Goal: Information Seeking & Learning: Understand process/instructions

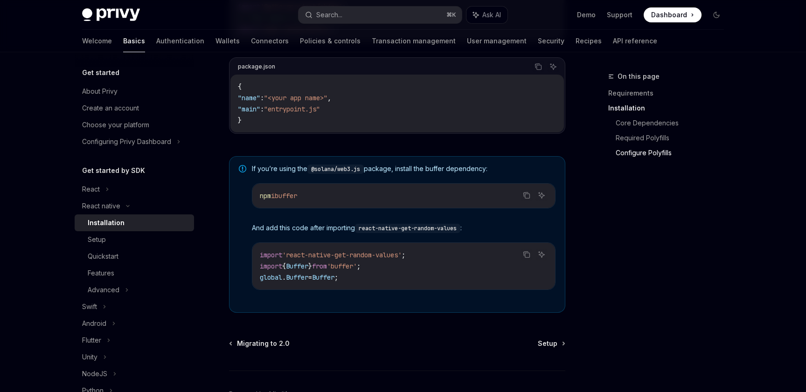
scroll to position [674, 0]
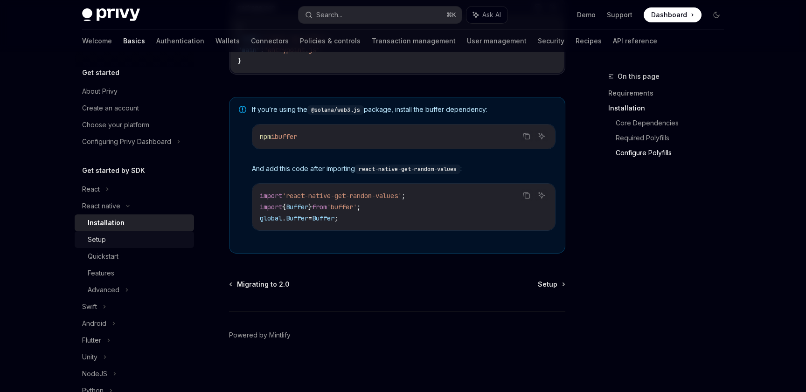
click at [136, 233] on link "Setup" at bounding box center [134, 239] width 119 height 17
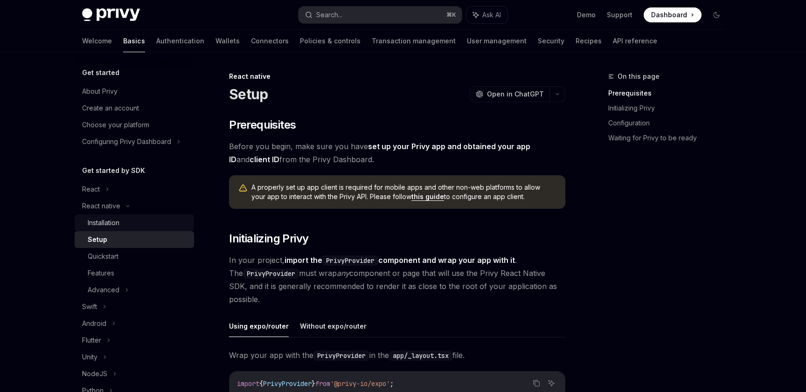
click at [134, 225] on div "Installation" at bounding box center [138, 222] width 101 height 11
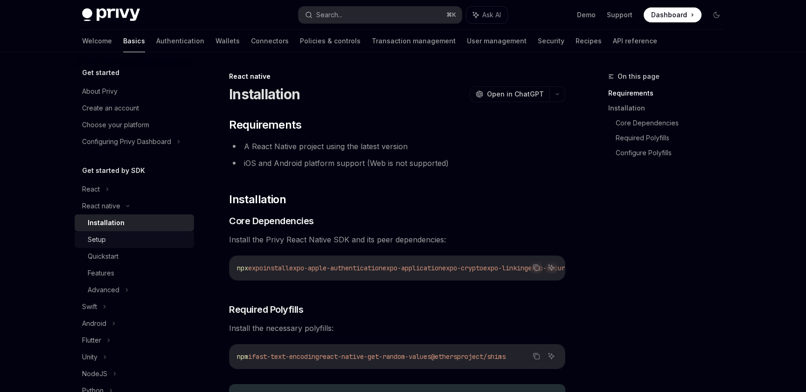
click at [126, 236] on div "Setup" at bounding box center [138, 239] width 101 height 11
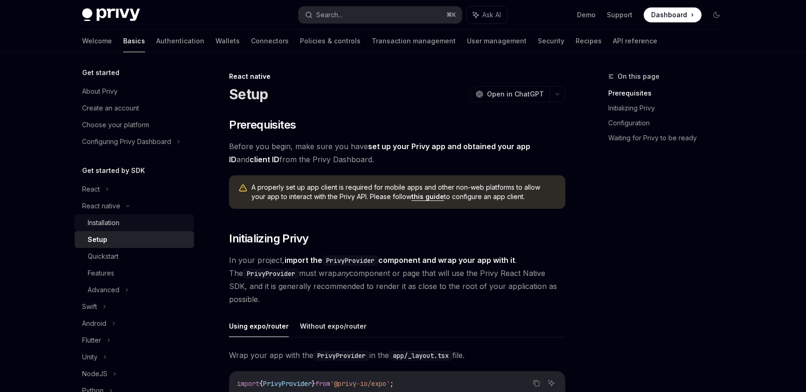
click at [154, 224] on div "Installation" at bounding box center [138, 222] width 101 height 11
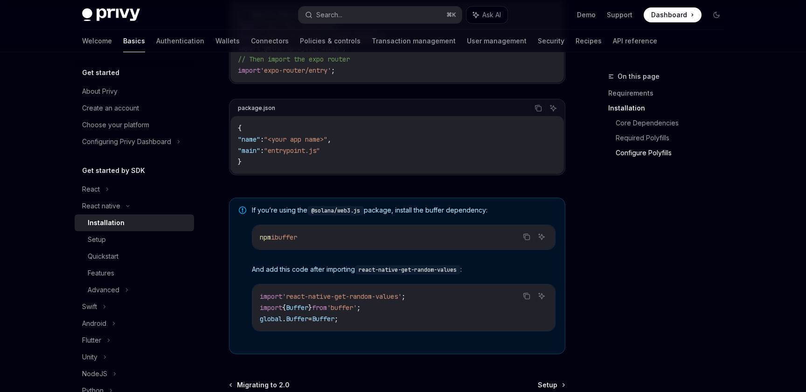
scroll to position [570, 0]
click at [104, 253] on div "Quickstart" at bounding box center [103, 256] width 31 height 11
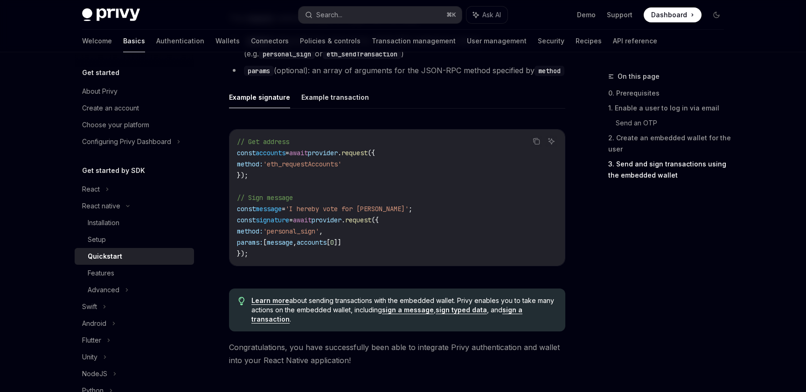
scroll to position [1317, 0]
click at [325, 102] on button "Example transaction" at bounding box center [335, 97] width 68 height 22
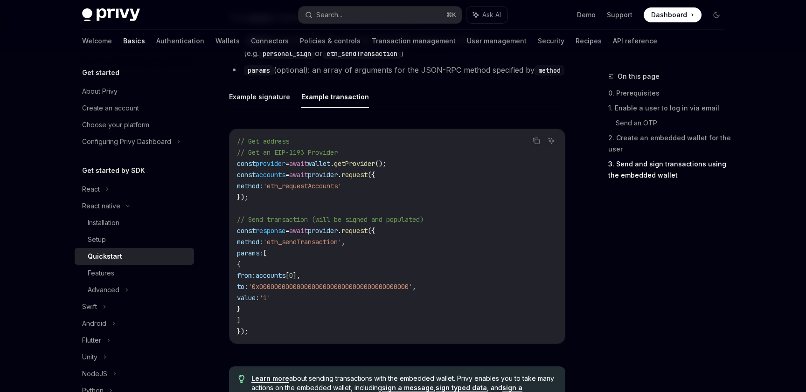
click at [263, 109] on div "Example signature Example transaction Copy Ask AI // Get address // Get an EIP-…" at bounding box center [397, 222] width 336 height 273
click at [262, 103] on button "Example signature" at bounding box center [259, 97] width 61 height 22
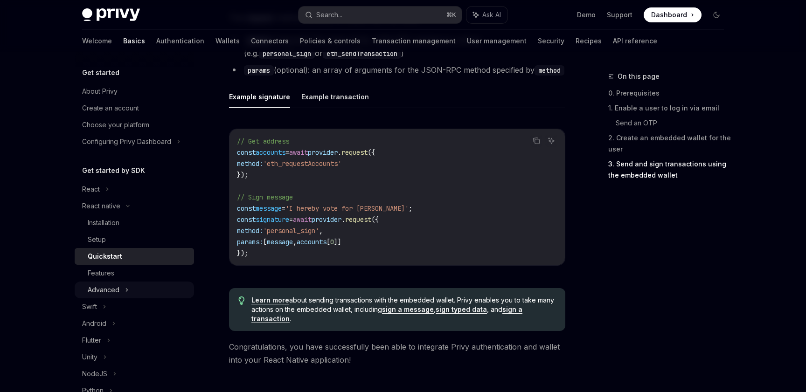
click at [128, 288] on icon at bounding box center [127, 290] width 4 height 11
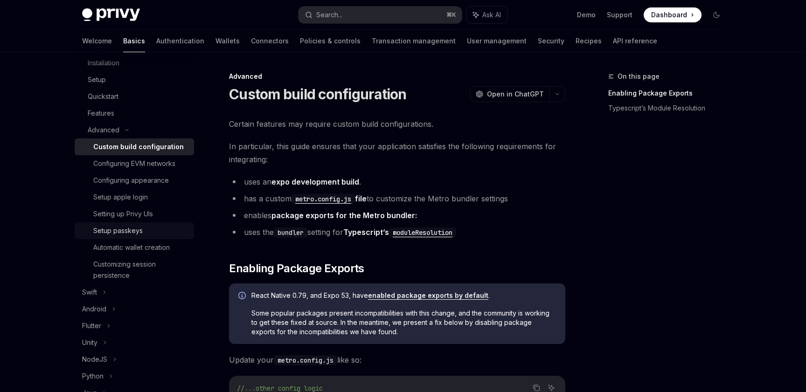
scroll to position [161, 0]
click at [143, 212] on div "Setting up Privy UIs" at bounding box center [123, 213] width 60 height 11
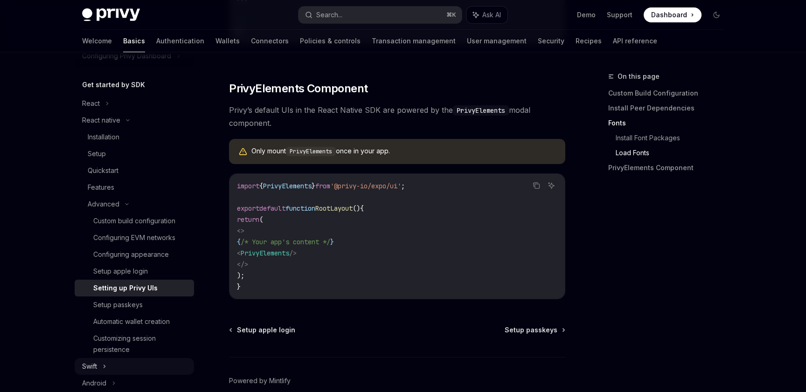
scroll to position [85, 0]
click at [120, 176] on div "Quickstart" at bounding box center [138, 171] width 101 height 11
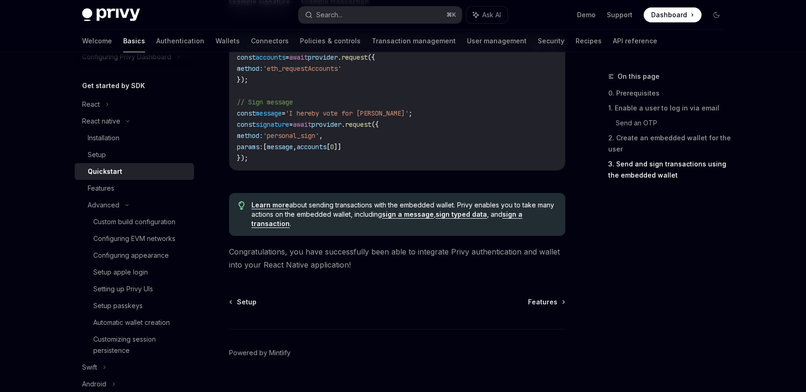
scroll to position [1414, 0]
click at [102, 192] on div "Features" at bounding box center [101, 188] width 27 height 11
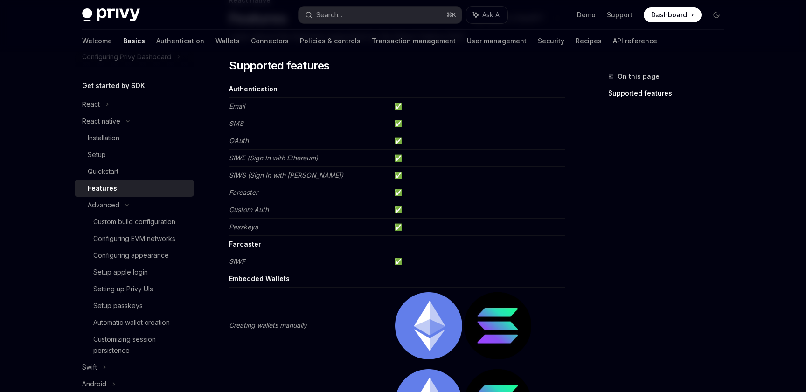
scroll to position [77, 0]
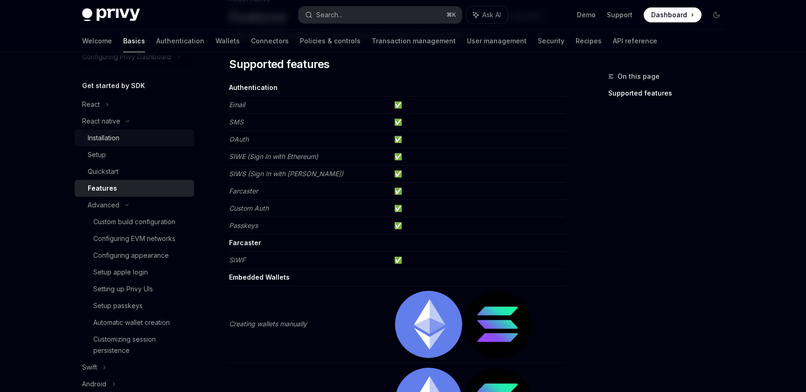
click at [111, 139] on div "Installation" at bounding box center [104, 137] width 32 height 11
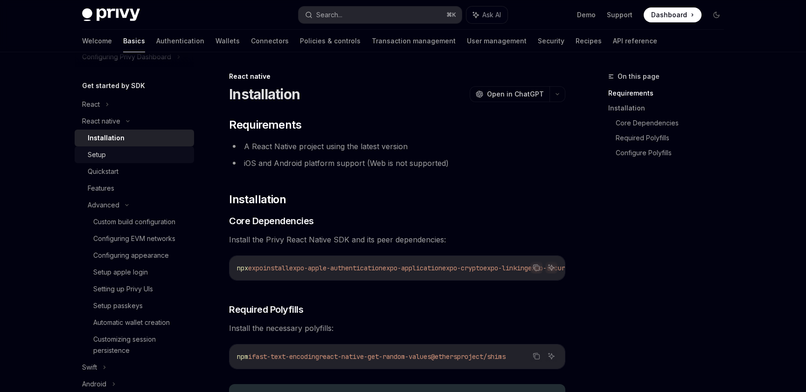
click at [108, 146] on link "Setup" at bounding box center [134, 154] width 119 height 17
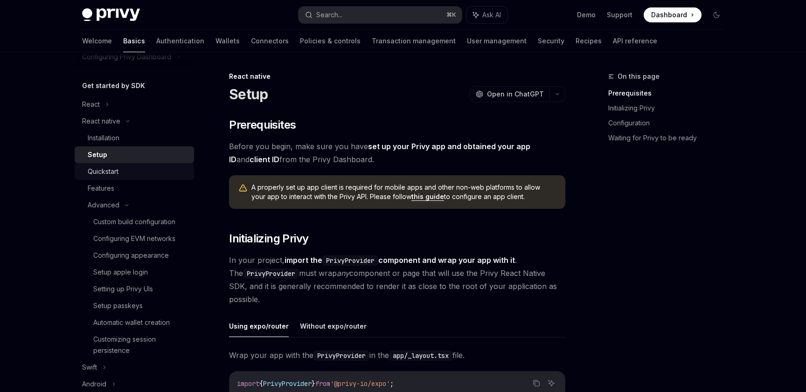
click at [123, 177] on link "Quickstart" at bounding box center [134, 171] width 119 height 17
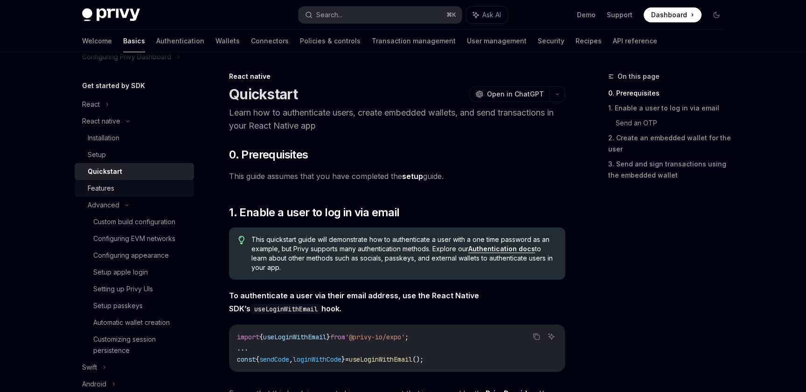
click at [120, 186] on div "Features" at bounding box center [138, 188] width 101 height 11
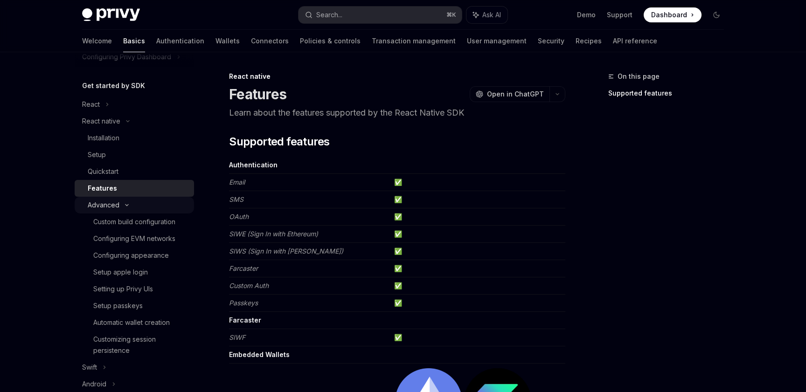
click at [130, 201] on div "Advanced" at bounding box center [134, 205] width 119 height 17
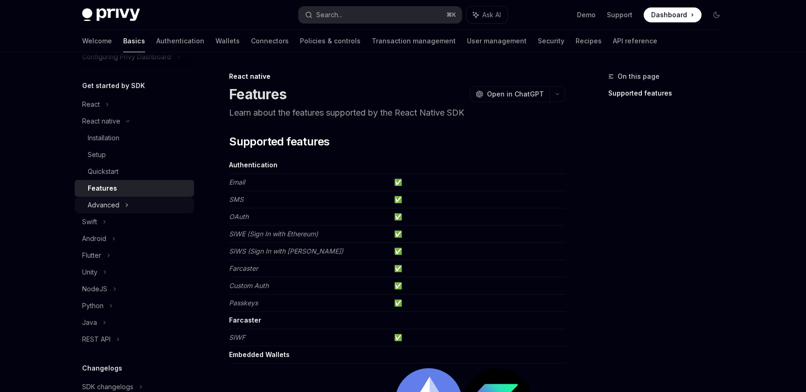
click at [130, 201] on div "Advanced" at bounding box center [134, 205] width 119 height 17
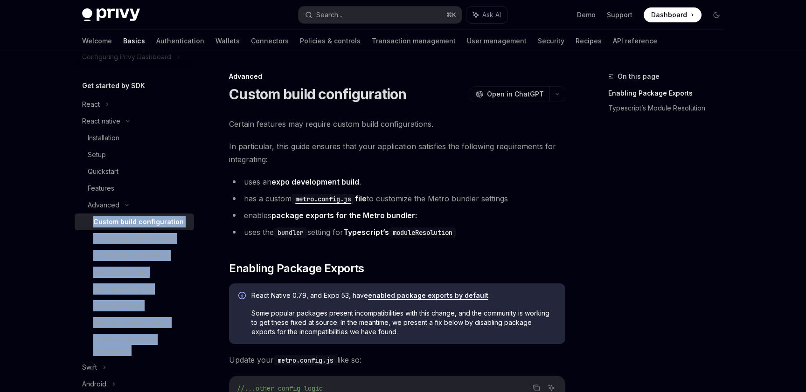
scroll to position [101, 0]
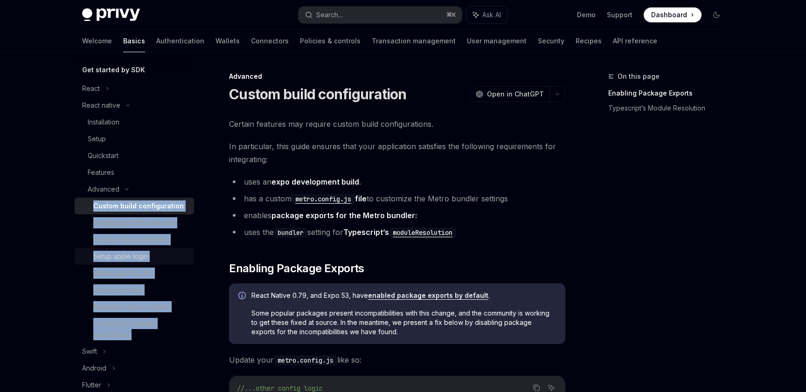
click at [142, 257] on div "Setup apple login" at bounding box center [120, 256] width 55 height 11
type textarea "*"
